Goal: Task Accomplishment & Management: Manage account settings

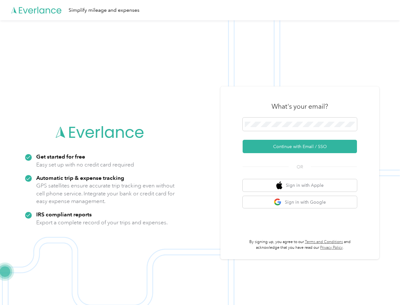
click at [201, 153] on img at bounding box center [200, 172] width 400 height 305
click at [201, 10] on div "Simplify mileage and expenses" at bounding box center [200, 10] width 400 height 20
click at [302, 146] on button "Continue with Email / SSO" at bounding box center [300, 146] width 114 height 13
click at [302, 185] on button "Sign in with Apple" at bounding box center [300, 185] width 114 height 12
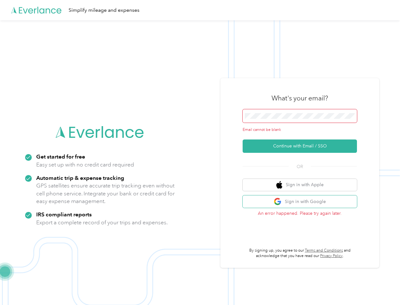
click at [302, 202] on button "Sign in with Google" at bounding box center [300, 201] width 114 height 12
